Goal: Use online tool/utility: Utilize a website feature to perform a specific function

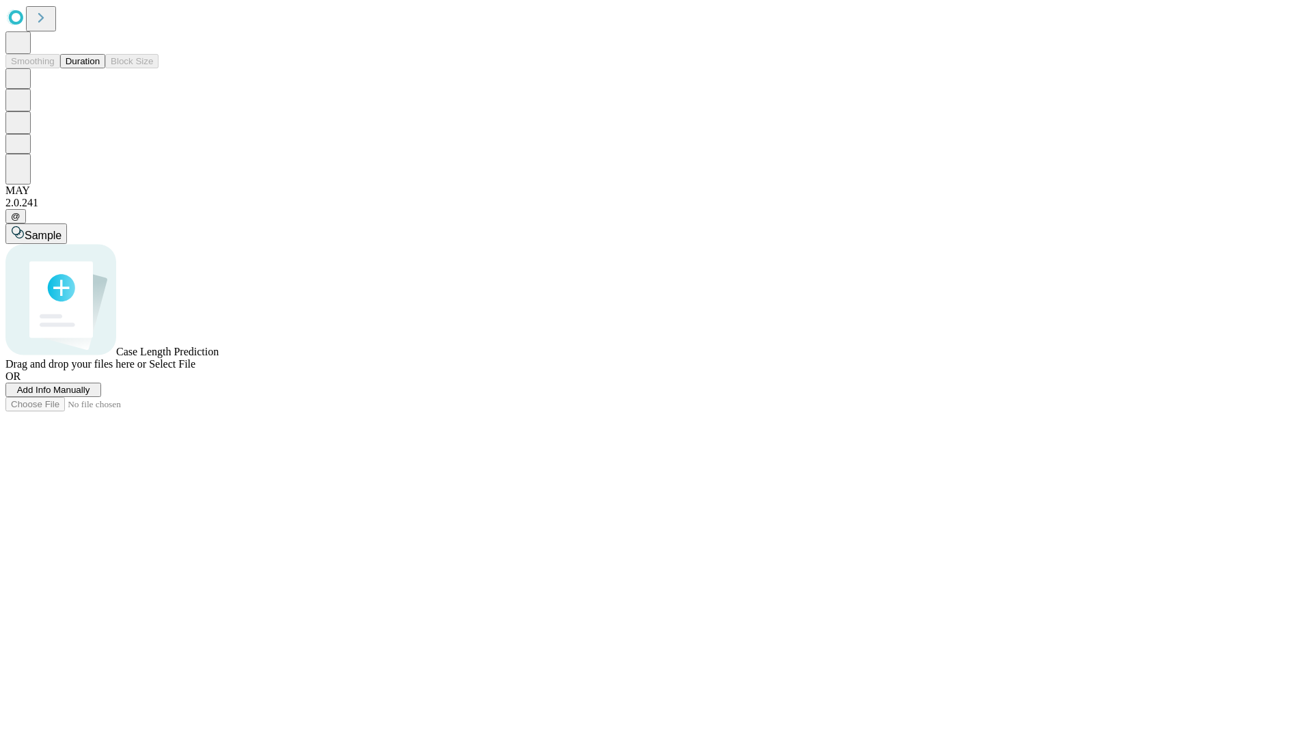
click at [100, 68] on button "Duration" at bounding box center [82, 61] width 45 height 14
click at [61, 230] on span "Sample" at bounding box center [43, 236] width 37 height 12
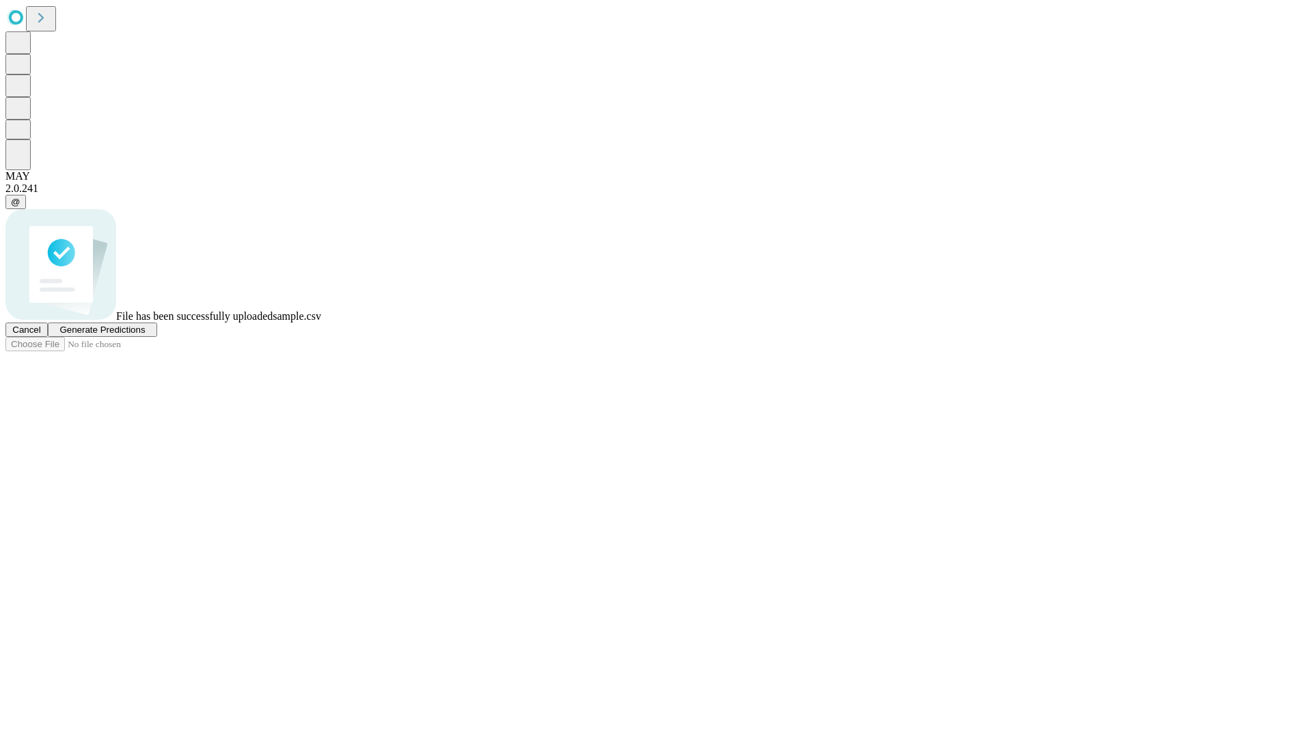
click at [145, 335] on span "Generate Predictions" at bounding box center [101, 330] width 85 height 10
